Goal: Task Accomplishment & Management: Manage account settings

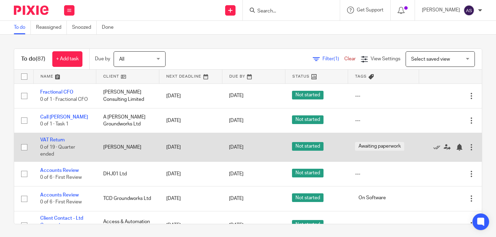
scroll to position [35, 0]
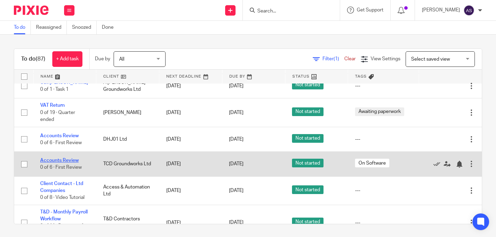
click at [59, 162] on link "Accounts Review" at bounding box center [59, 160] width 38 height 5
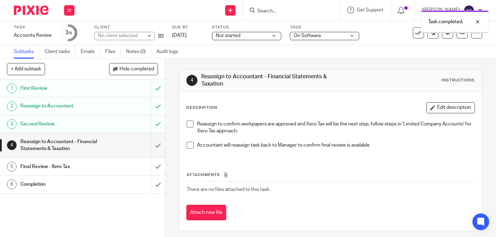
click at [149, 146] on input "submit" at bounding box center [82, 145] width 165 height 25
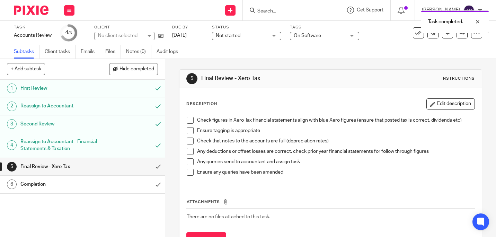
click at [152, 169] on input "submit" at bounding box center [82, 166] width 165 height 17
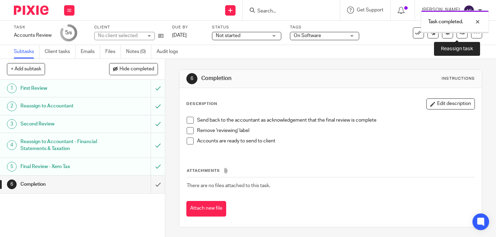
click at [459, 35] on link at bounding box center [461, 32] width 11 height 11
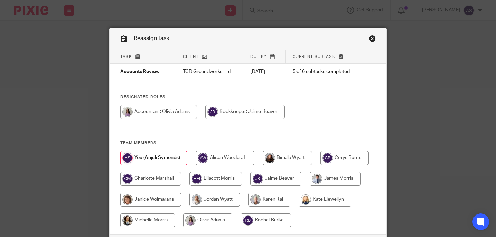
click at [173, 114] on input "radio" at bounding box center [158, 112] width 77 height 14
radio input "true"
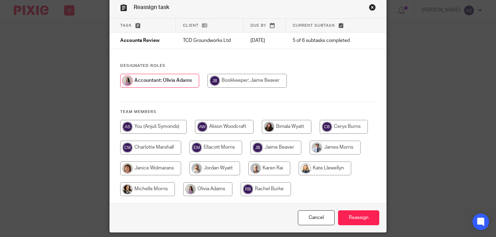
scroll to position [54, 0]
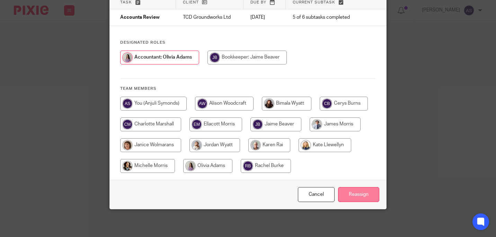
click at [364, 193] on input "Reassign" at bounding box center [358, 194] width 41 height 15
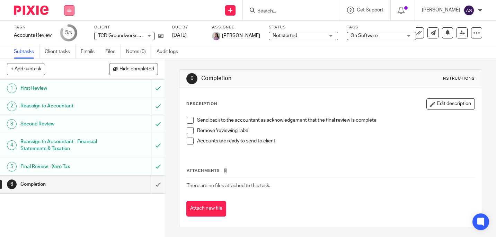
drag, startPoint x: 72, startPoint y: 8, endPoint x: 74, endPoint y: 17, distance: 9.1
click at [72, 9] on button at bounding box center [69, 10] width 10 height 10
click at [72, 30] on li "Work" at bounding box center [69, 32] width 18 height 10
click at [62, 32] on link "Work" at bounding box center [66, 32] width 12 height 5
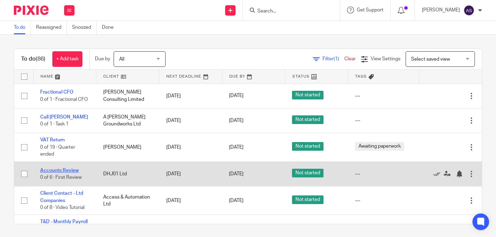
click at [55, 173] on link "Accounts Review" at bounding box center [59, 170] width 38 height 5
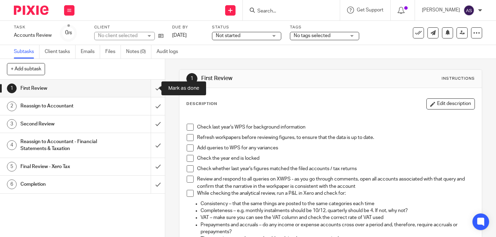
click at [151, 89] on input "submit" at bounding box center [82, 88] width 165 height 17
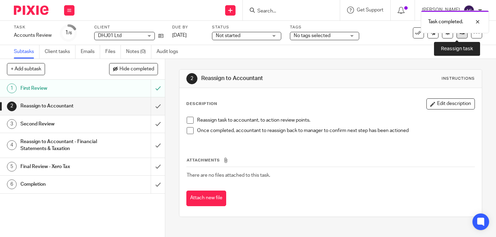
click at [459, 35] on icon at bounding box center [461, 32] width 5 height 5
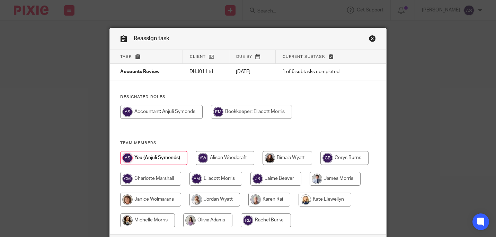
click at [284, 155] on input "radio" at bounding box center [287, 158] width 50 height 14
radio input "true"
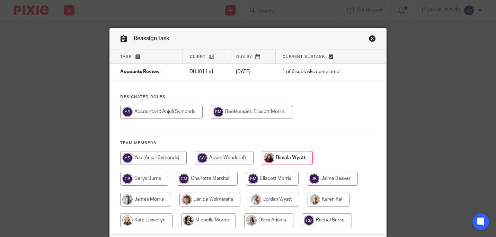
scroll to position [54, 0]
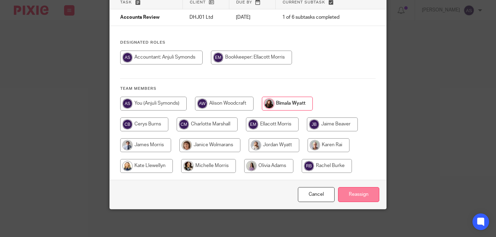
click at [360, 191] on input "Reassign" at bounding box center [358, 194] width 41 height 15
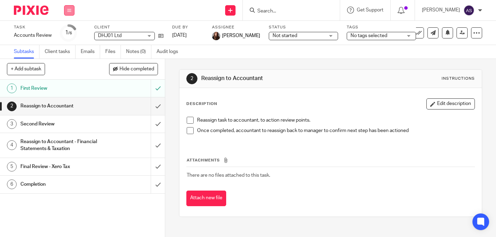
click at [68, 9] on icon at bounding box center [69, 10] width 4 height 4
click at [68, 30] on link "Work" at bounding box center [66, 32] width 12 height 5
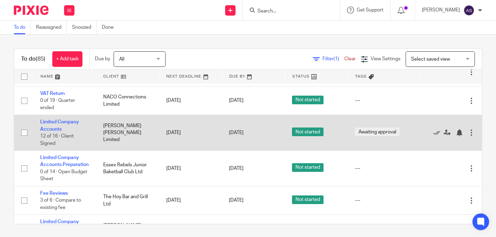
scroll to position [416, 0]
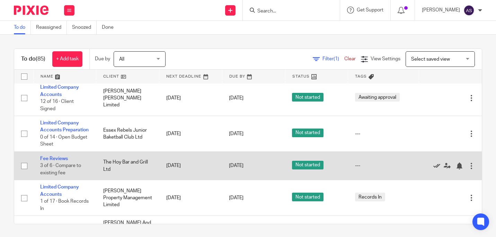
click at [433, 169] on icon at bounding box center [436, 165] width 7 height 7
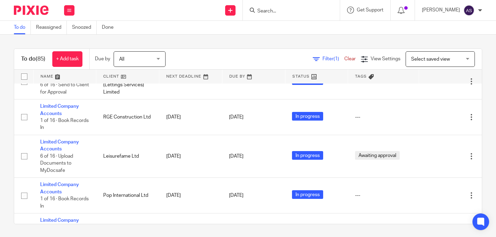
scroll to position [658, 0]
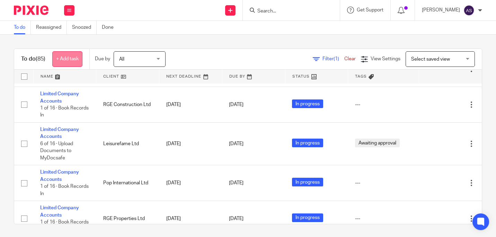
click at [58, 57] on link "+ Add task" at bounding box center [67, 59] width 30 height 16
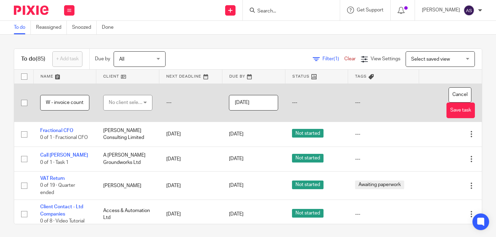
scroll to position [0, 6]
type input "HW - invoice count"
click at [446, 112] on button "Save task" at bounding box center [460, 110] width 28 height 16
